Goal: Transaction & Acquisition: Purchase product/service

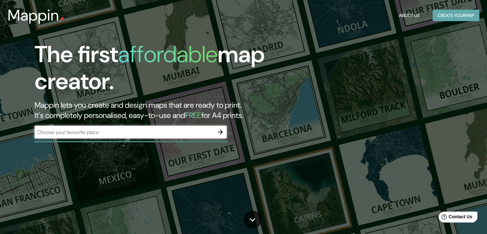
click at [464, 13] on button "Create your map" at bounding box center [456, 16] width 47 height 12
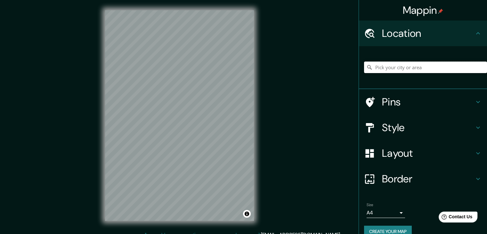
click at [385, 68] on input "Pick your city or area" at bounding box center [425, 68] width 123 height 12
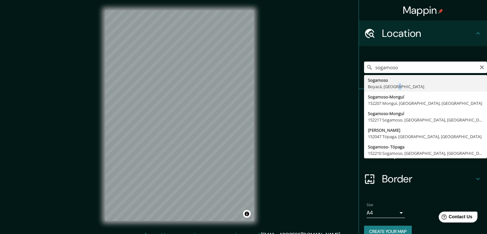
type input "Sogamoso, Boyacá, Colombia"
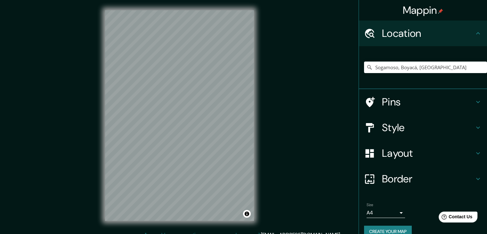
click at [407, 124] on h4 "Style" at bounding box center [428, 127] width 92 height 13
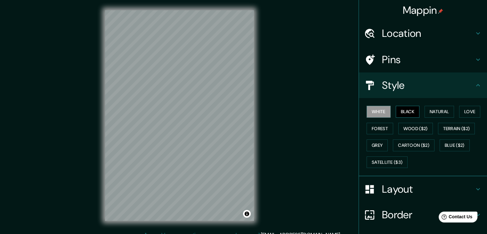
click at [399, 107] on button "Black" at bounding box center [408, 112] width 24 height 12
click at [440, 112] on button "Natural" at bounding box center [439, 112] width 29 height 12
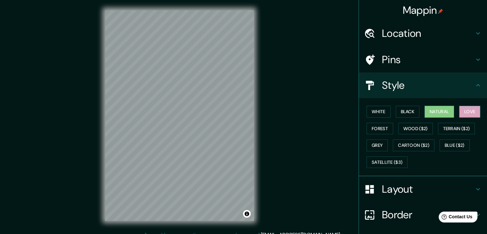
click at [472, 111] on button "Love" at bounding box center [470, 112] width 21 height 12
click at [378, 125] on button "Forest" at bounding box center [380, 129] width 27 height 12
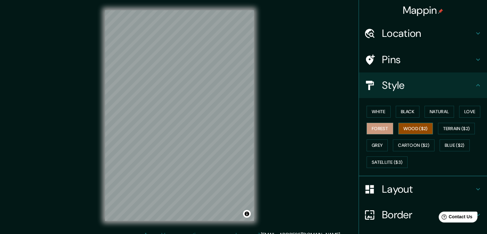
click at [400, 130] on button "Wood ($2)" at bounding box center [416, 129] width 35 height 12
click at [446, 131] on button "Terrain ($2)" at bounding box center [456, 129] width 37 height 12
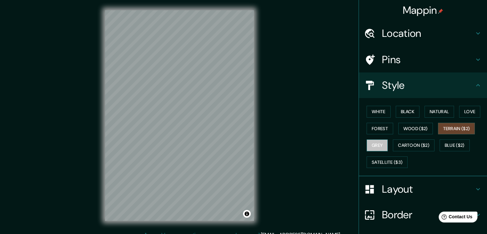
click at [375, 143] on button "Grey" at bounding box center [377, 145] width 21 height 12
click at [400, 144] on button "Cartoon ($2)" at bounding box center [414, 145] width 42 height 12
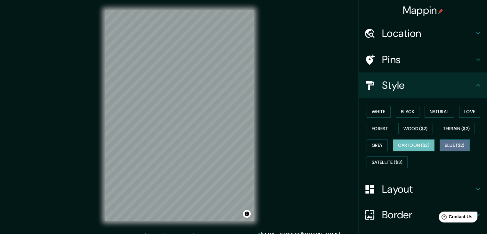
click at [453, 143] on button "Blue ($2)" at bounding box center [455, 145] width 30 height 12
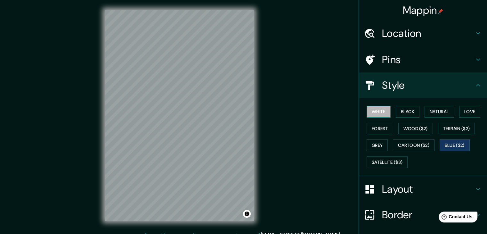
click at [383, 112] on button "White" at bounding box center [379, 112] width 24 height 12
click at [397, 111] on button "Black" at bounding box center [408, 112] width 24 height 12
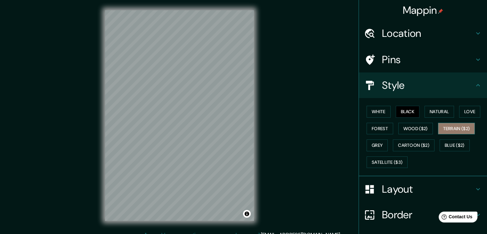
click at [461, 130] on button "Terrain ($2)" at bounding box center [456, 129] width 37 height 12
click at [370, 109] on button "White" at bounding box center [379, 112] width 24 height 12
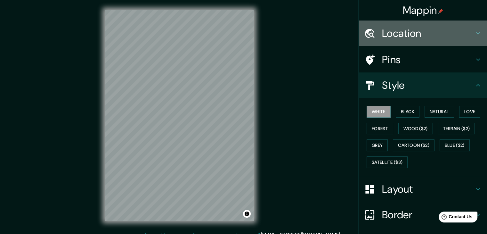
click at [422, 34] on h4 "Location" at bounding box center [428, 33] width 92 height 13
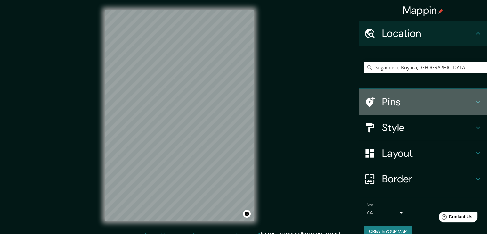
click at [420, 103] on h4 "Pins" at bounding box center [428, 102] width 92 height 13
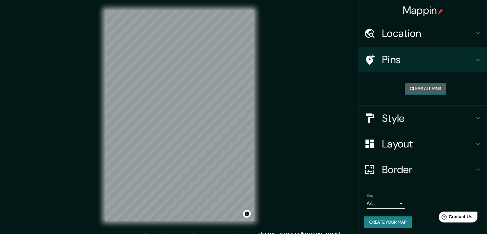
click at [423, 91] on button "Clear all pins" at bounding box center [426, 89] width 42 height 12
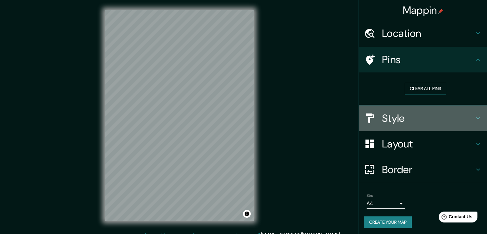
click at [417, 118] on h4 "Style" at bounding box center [428, 118] width 92 height 13
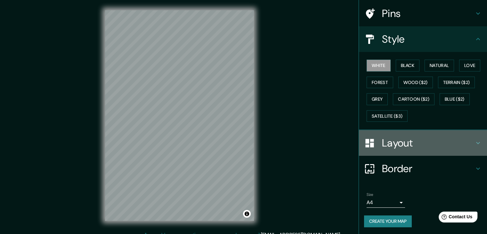
click at [413, 141] on h4 "Layout" at bounding box center [428, 143] width 92 height 13
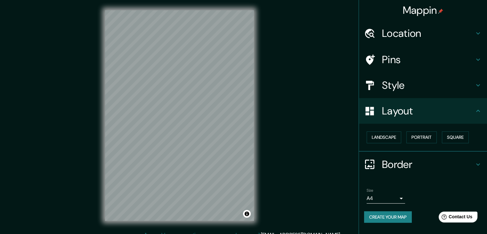
click at [385, 217] on button "Create your map" at bounding box center [388, 217] width 48 height 12
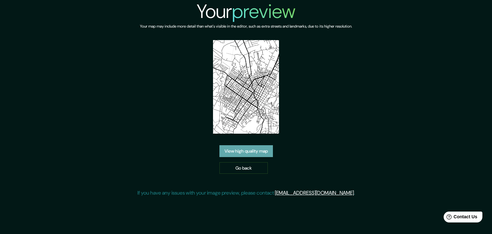
click at [259, 152] on link "View high quality map" at bounding box center [247, 151] width 54 height 12
click at [236, 167] on link "Go back" at bounding box center [244, 168] width 48 height 12
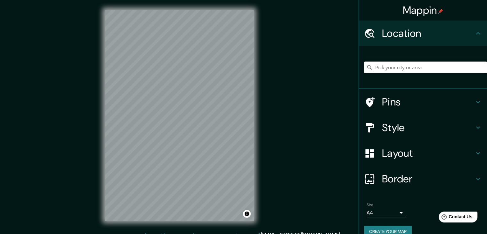
click at [400, 69] on input "Pick your city or area" at bounding box center [425, 68] width 123 height 12
click at [400, 70] on input "Pick your city or area" at bounding box center [425, 68] width 123 height 12
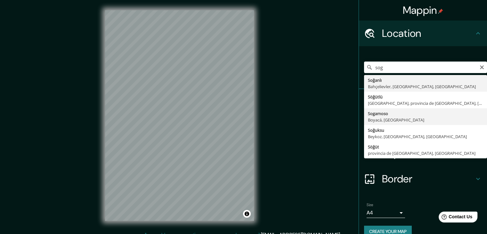
type input "Sogamoso, Boyacá, Colombia"
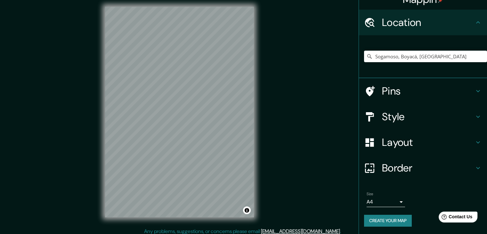
scroll to position [7, 0]
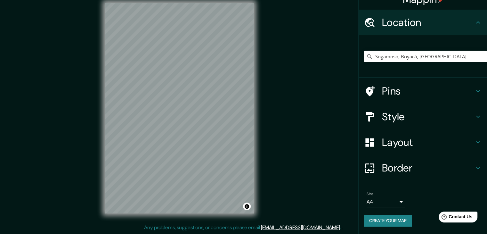
click at [391, 218] on button "Create your map" at bounding box center [388, 221] width 48 height 12
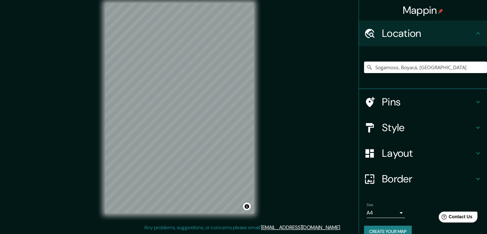
click at [367, 66] on icon at bounding box center [370, 67] width 6 height 6
click at [401, 64] on input "Sogamoso, Boyacá, [GEOGRAPHIC_DATA]" at bounding box center [425, 68] width 123 height 12
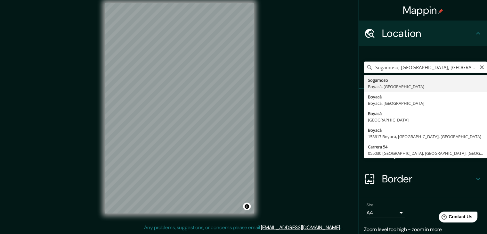
type input "Sogamoso, Boyacá, Colombia"
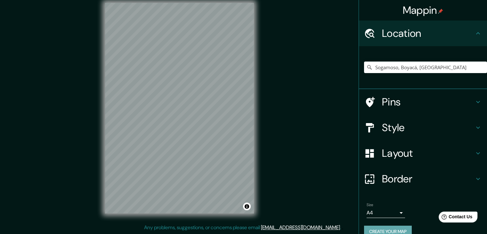
click at [394, 230] on button "Create your map" at bounding box center [388, 232] width 48 height 12
click at [428, 66] on input "Sogamoso, Boyacá, Colombia" at bounding box center [425, 68] width 123 height 12
click at [375, 66] on input "Sogamoso, Boyacá, Colombia" at bounding box center [425, 68] width 123 height 12
click at [367, 70] on icon at bounding box center [370, 67] width 6 height 6
click at [367, 67] on icon at bounding box center [370, 67] width 6 height 6
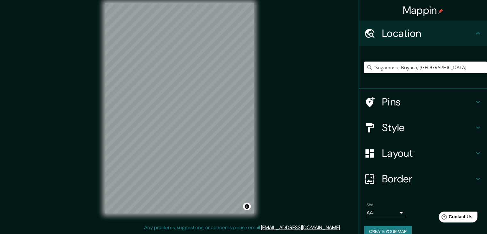
click at [450, 65] on input "Sogamoso, Boyacá, Colombia" at bounding box center [425, 68] width 123 height 12
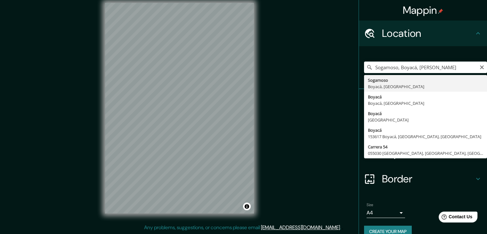
type input "Sogamoso, Boyacá, Colombia"
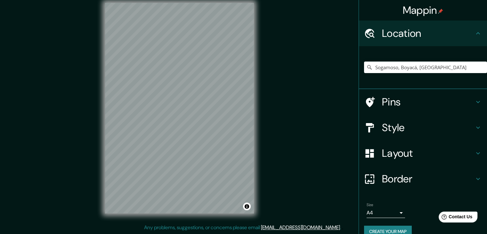
click at [412, 133] on h4 "Style" at bounding box center [428, 127] width 92 height 13
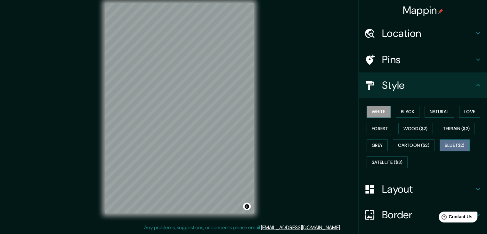
click at [459, 146] on button "Blue ($2)" at bounding box center [455, 145] width 30 height 12
click at [382, 112] on button "White" at bounding box center [379, 112] width 24 height 12
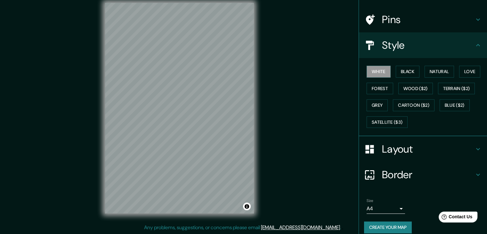
scroll to position [46, 0]
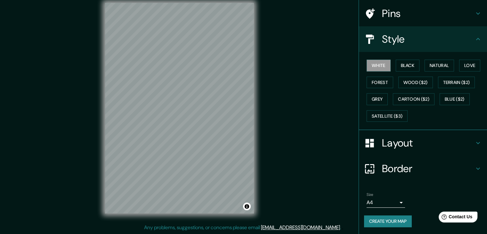
click at [391, 223] on button "Create your map" at bounding box center [388, 221] width 48 height 12
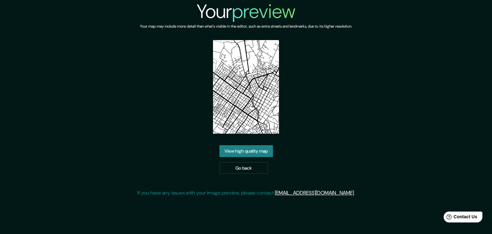
click at [245, 155] on link "View high quality map" at bounding box center [247, 151] width 54 height 12
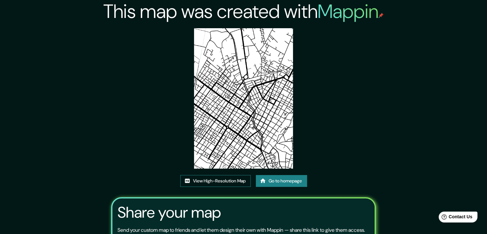
click at [230, 184] on link "View High-Resolution Map" at bounding box center [215, 181] width 71 height 12
